Goal: Find specific page/section

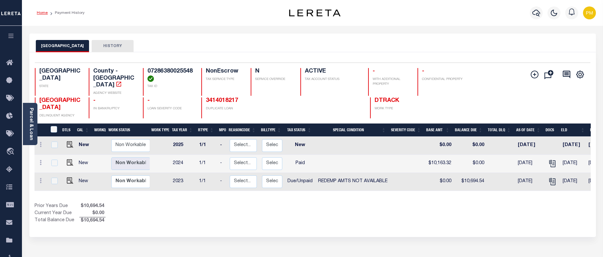
click at [42, 14] on link "Home" at bounding box center [42, 13] width 11 height 4
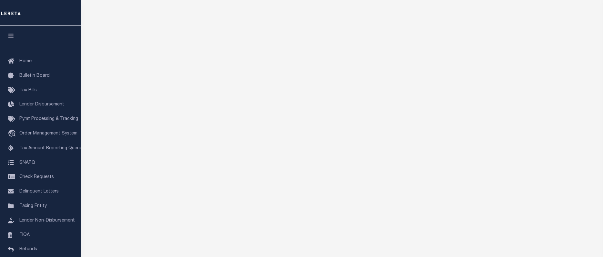
scroll to position [15, 0]
